Goal: Navigation & Orientation: Find specific page/section

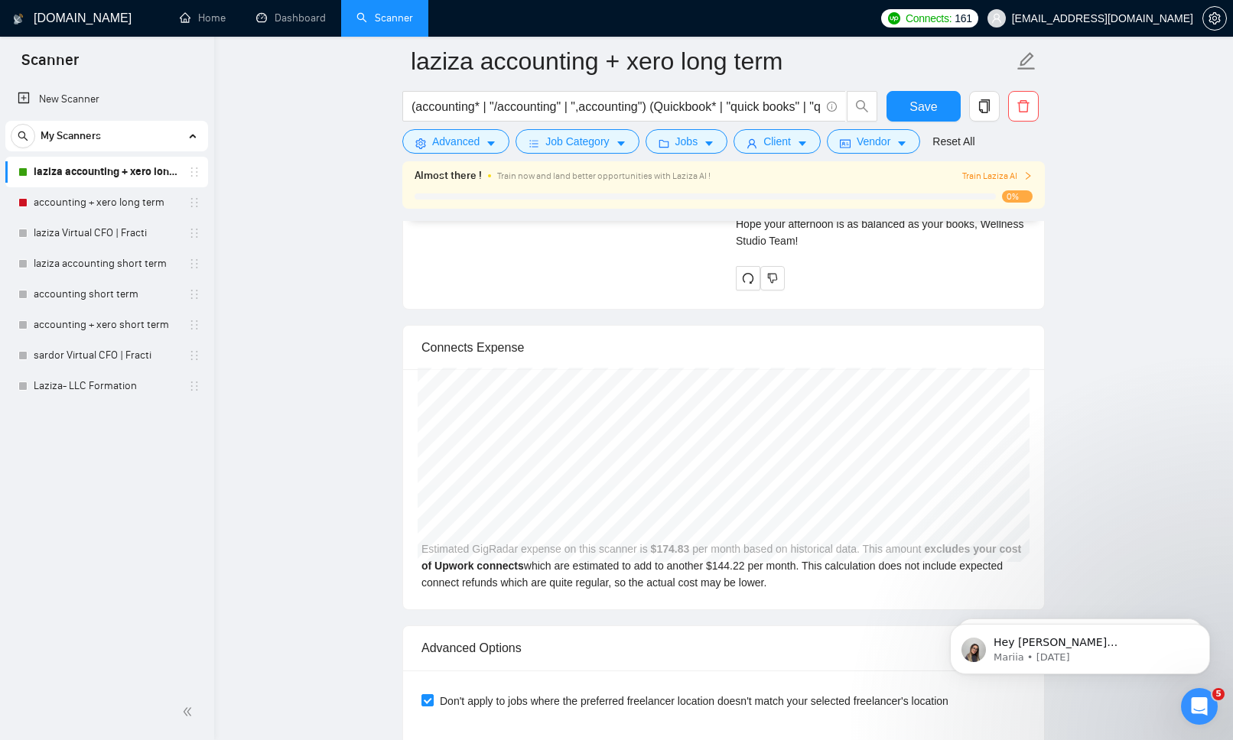
scroll to position [3400, 0]
click at [46, 6] on h1 "[DOMAIN_NAME]" at bounding box center [83, 18] width 98 height 37
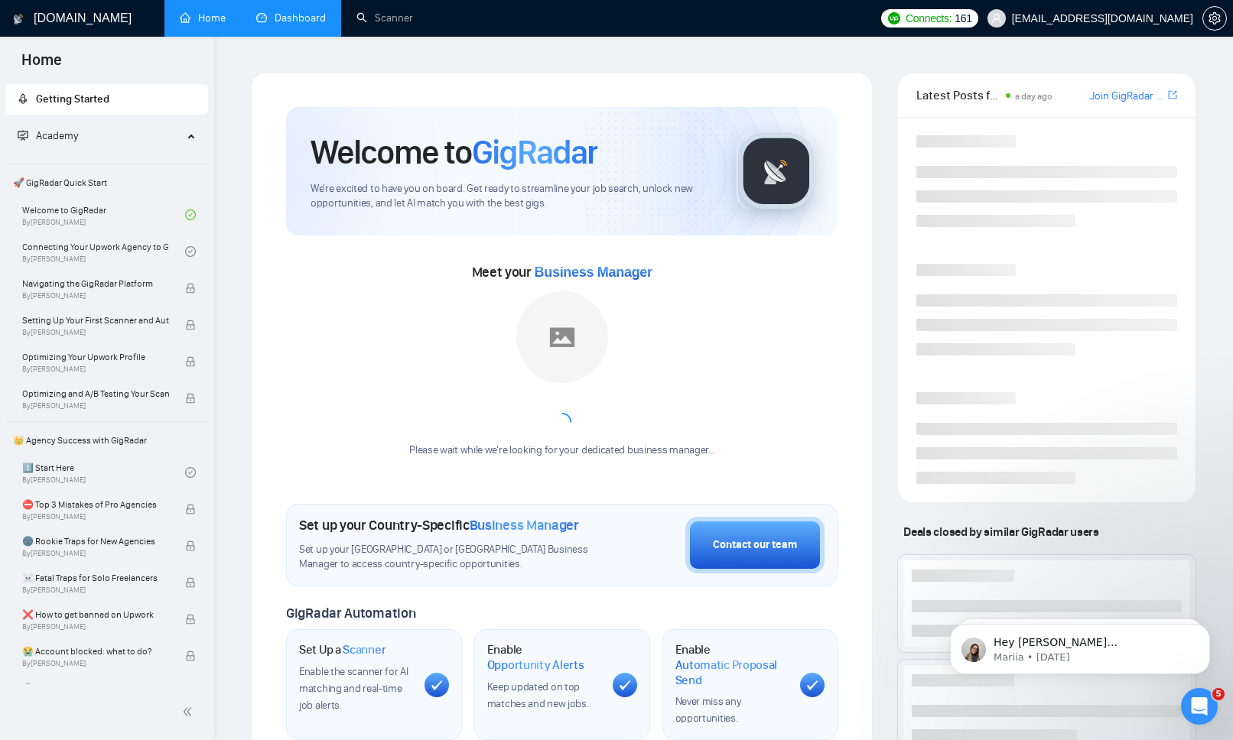
click at [286, 19] on link "Dashboard" at bounding box center [291, 17] width 70 height 13
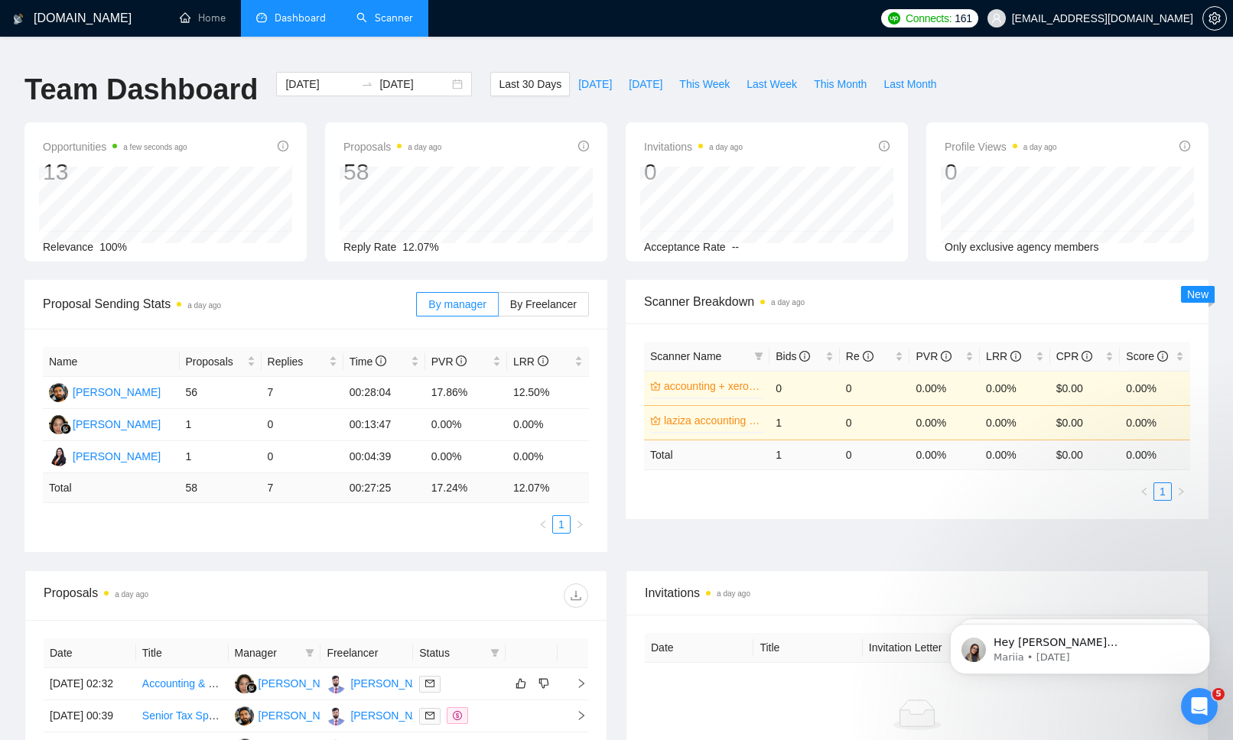
click at [413, 17] on link "Scanner" at bounding box center [384, 17] width 57 height 13
